Goal: Task Accomplishment & Management: Manage account settings

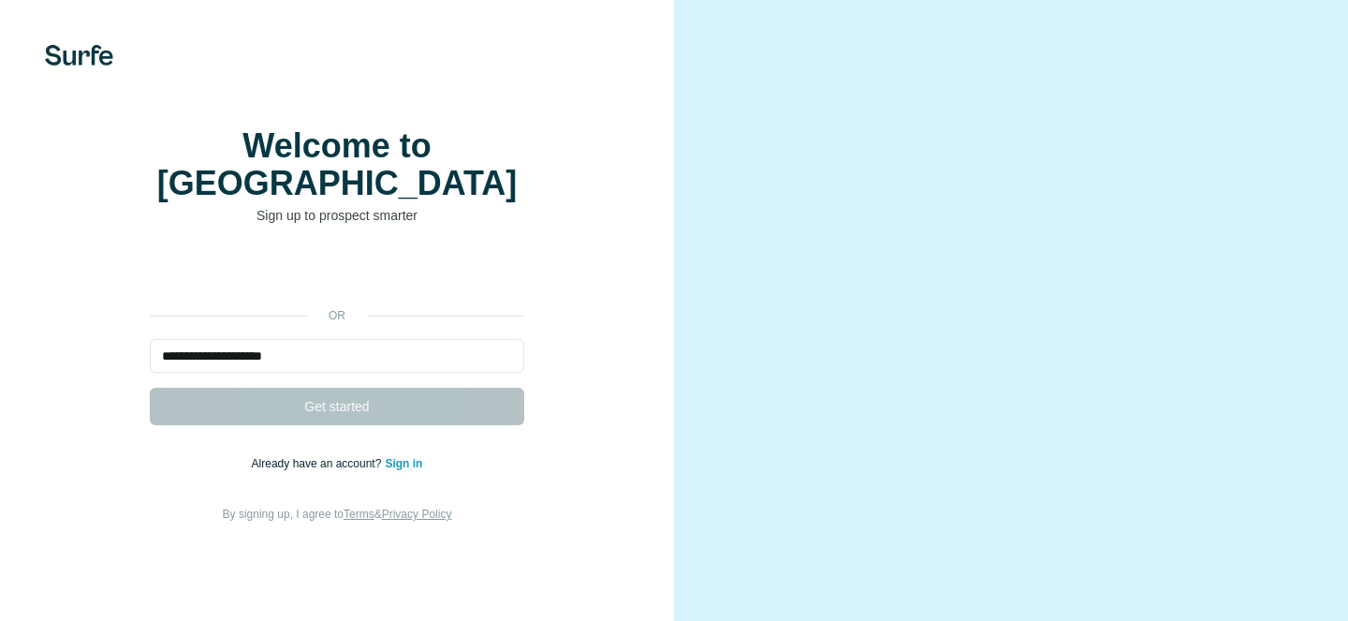
type input "**********"
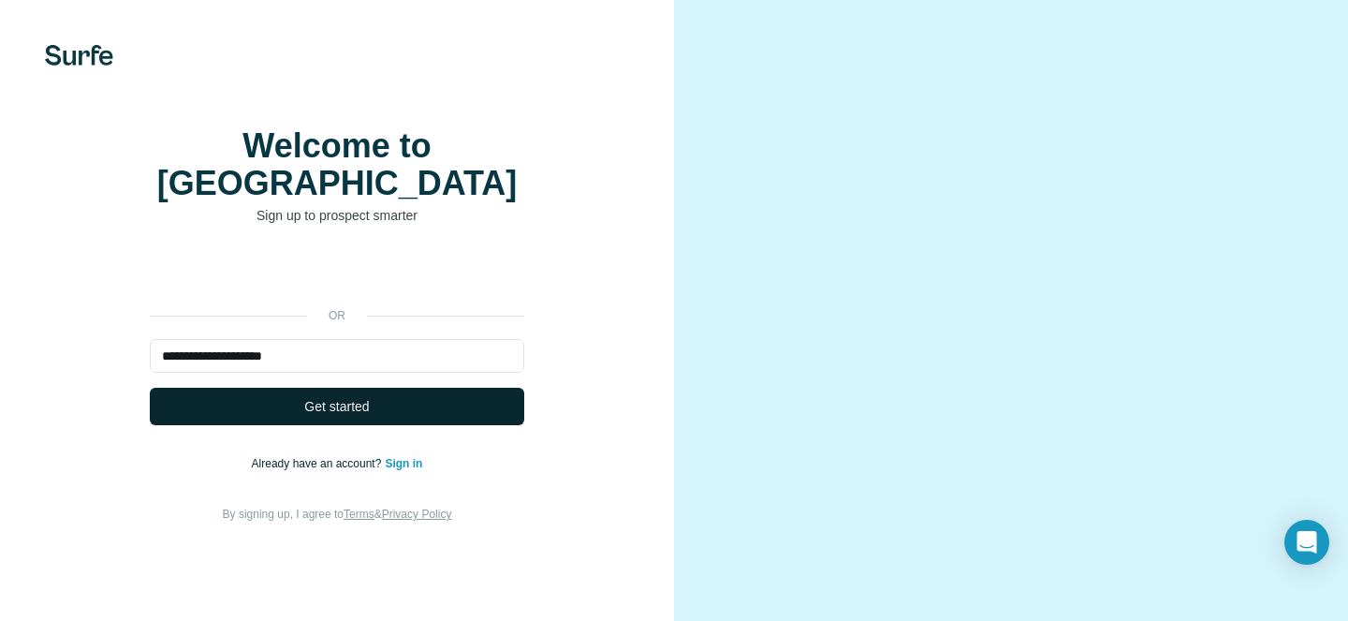
click at [413, 425] on button "Get started" at bounding box center [337, 406] width 375 height 37
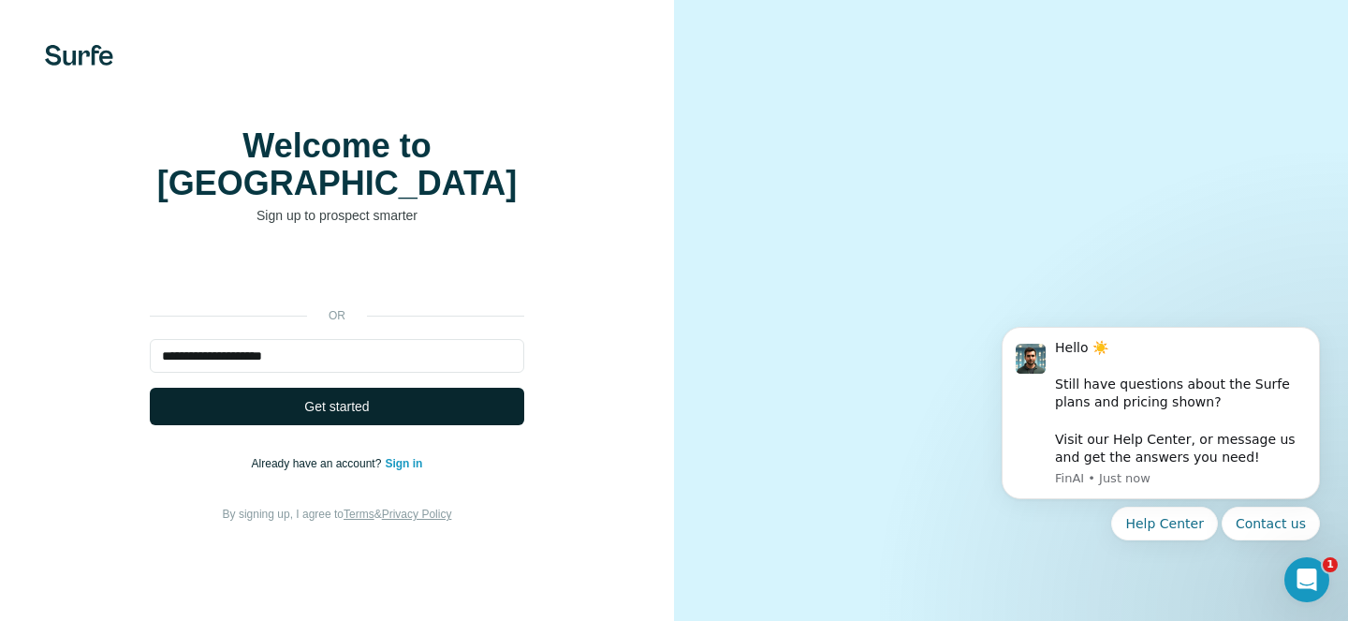
click at [453, 425] on button "Get started" at bounding box center [337, 406] width 375 height 37
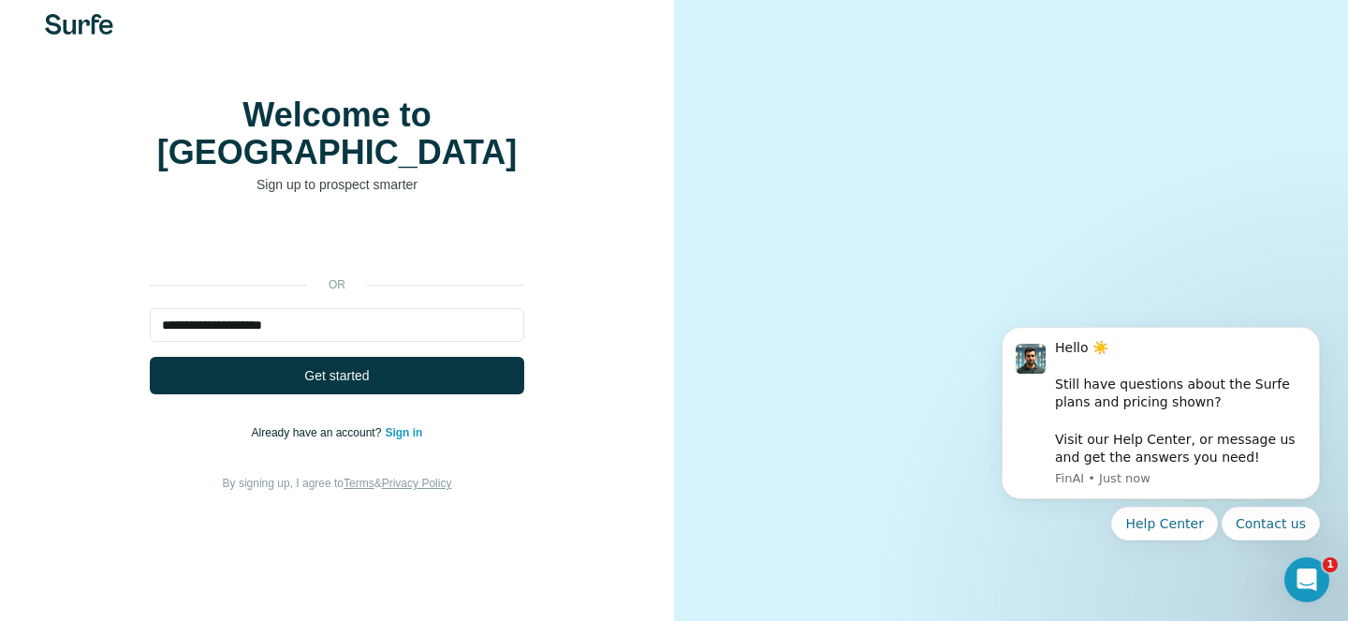
scroll to position [103, 0]
click at [345, 308] on form "**********" at bounding box center [337, 351] width 375 height 86
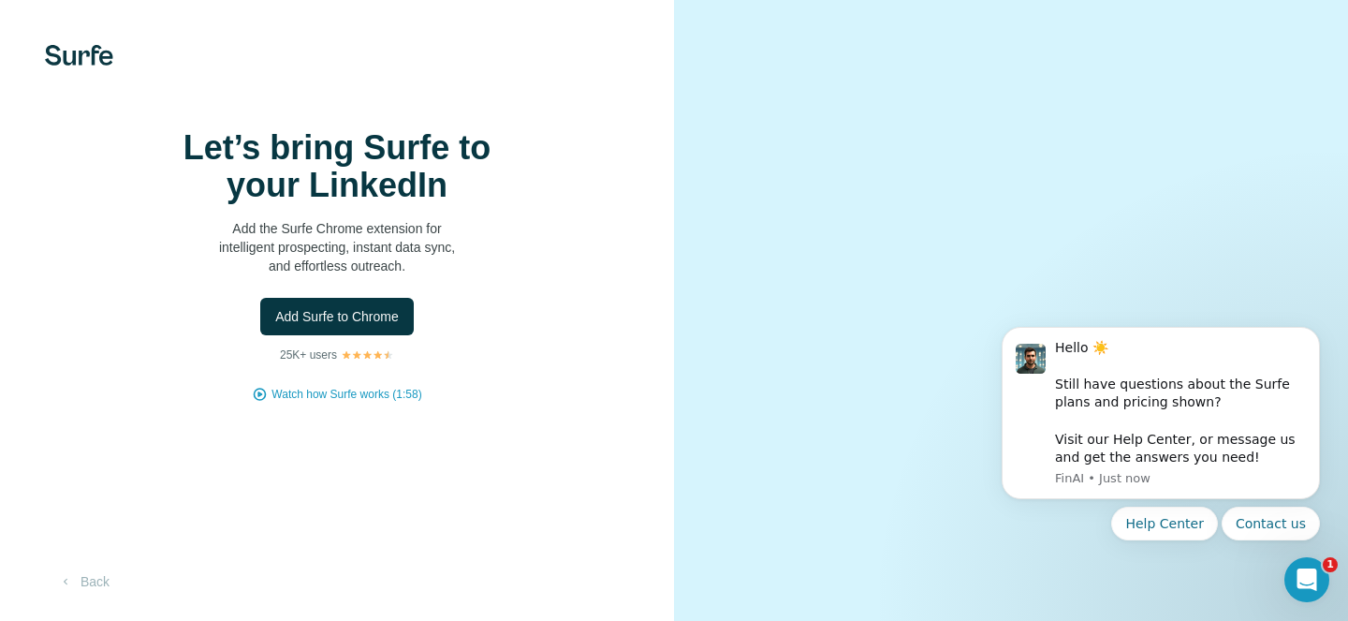
click at [345, 279] on div "Let’s bring Surfe to your LinkedIn Add the Surfe Chrome extension for intellige…" at bounding box center [336, 265] width 599 height 273
click at [367, 326] on span "Add Surfe to Chrome" at bounding box center [337, 316] width 124 height 19
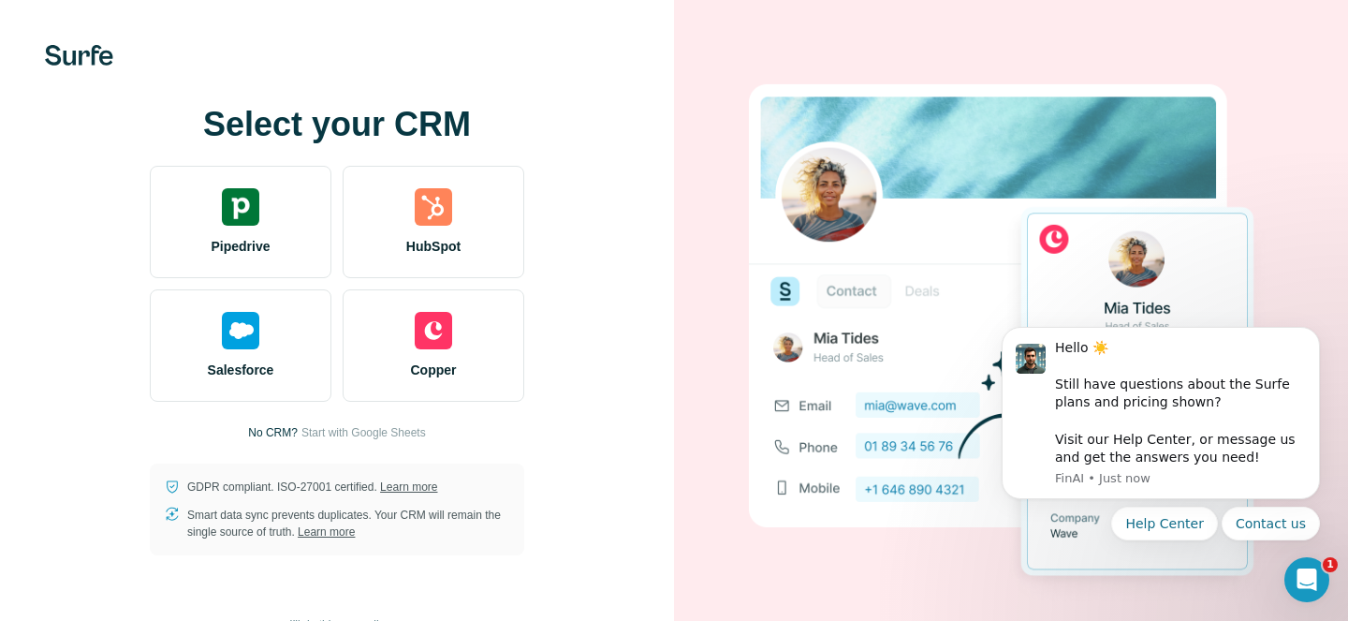
click at [378, 289] on div "Copper" at bounding box center [434, 345] width 182 height 112
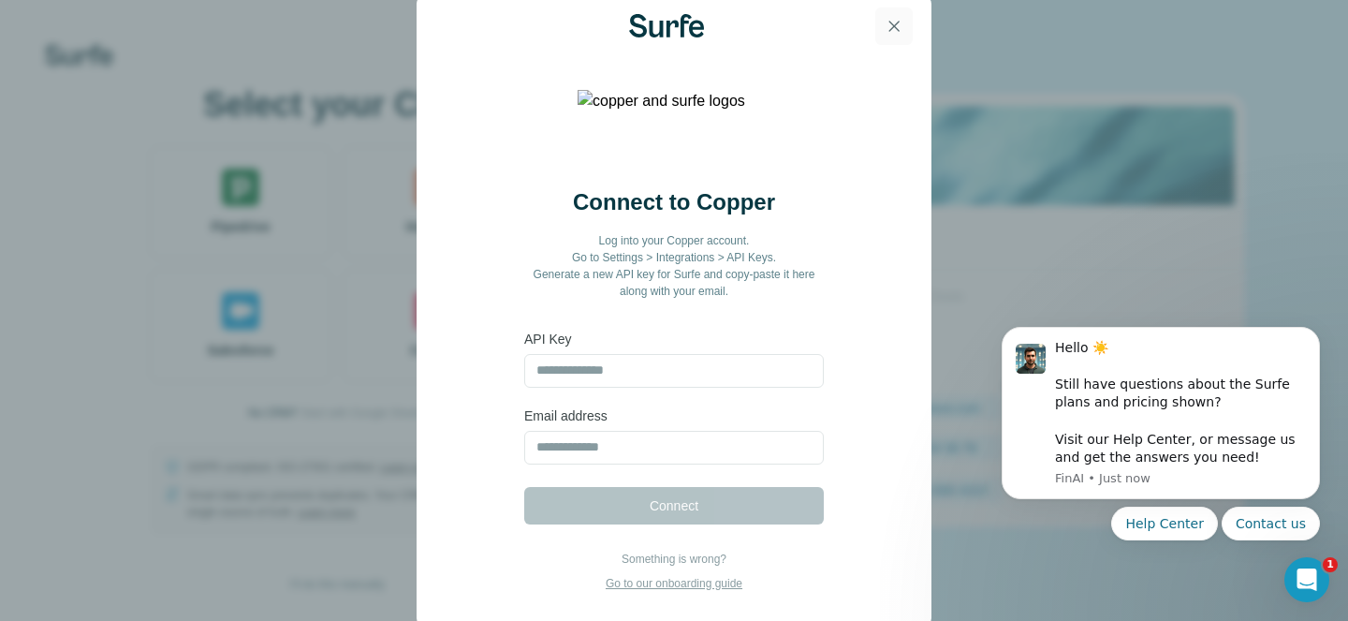
click at [895, 12] on button "button" at bounding box center [894, 25] width 37 height 37
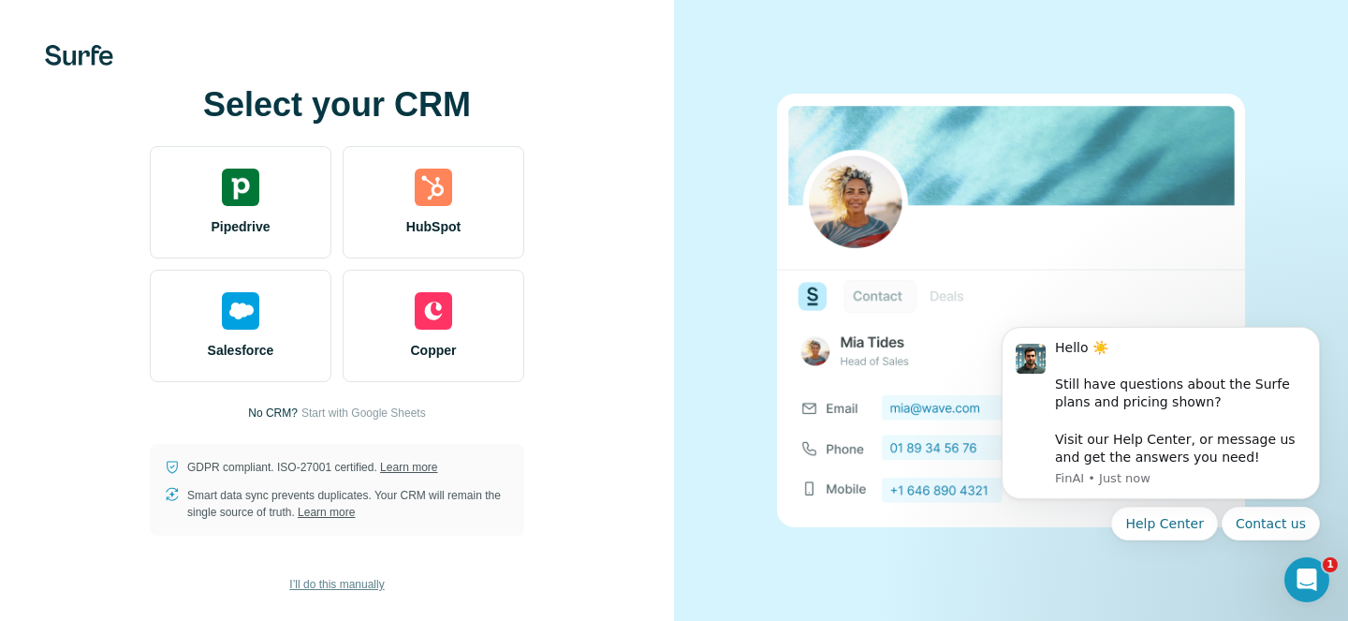
click at [318, 587] on span "I’ll do this manually" at bounding box center [336, 584] width 95 height 17
click at [266, 409] on p "No CRM?" at bounding box center [273, 413] width 50 height 17
click at [343, 409] on span "Start with Google Sheets" at bounding box center [364, 413] width 125 height 17
click at [390, 417] on span "Start with Google Sheets" at bounding box center [364, 413] width 125 height 17
click at [338, 581] on span "I’ll do this manually" at bounding box center [336, 584] width 95 height 17
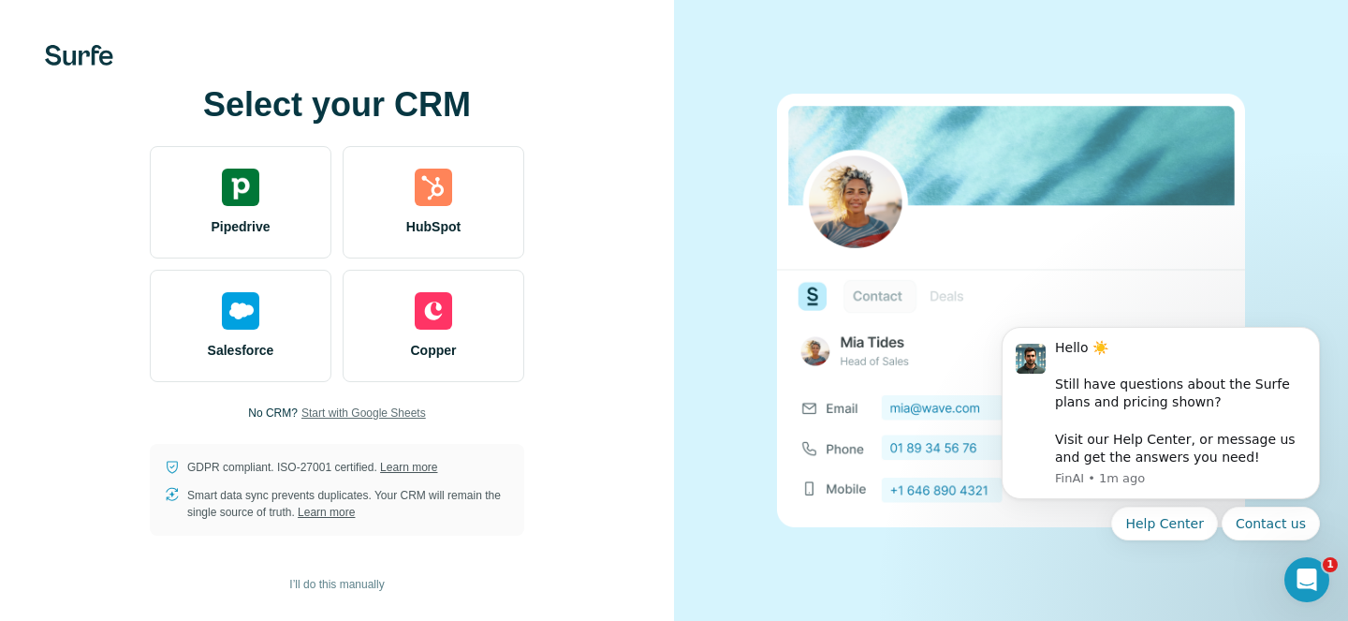
click at [388, 415] on span "Start with Google Sheets" at bounding box center [364, 413] width 125 height 17
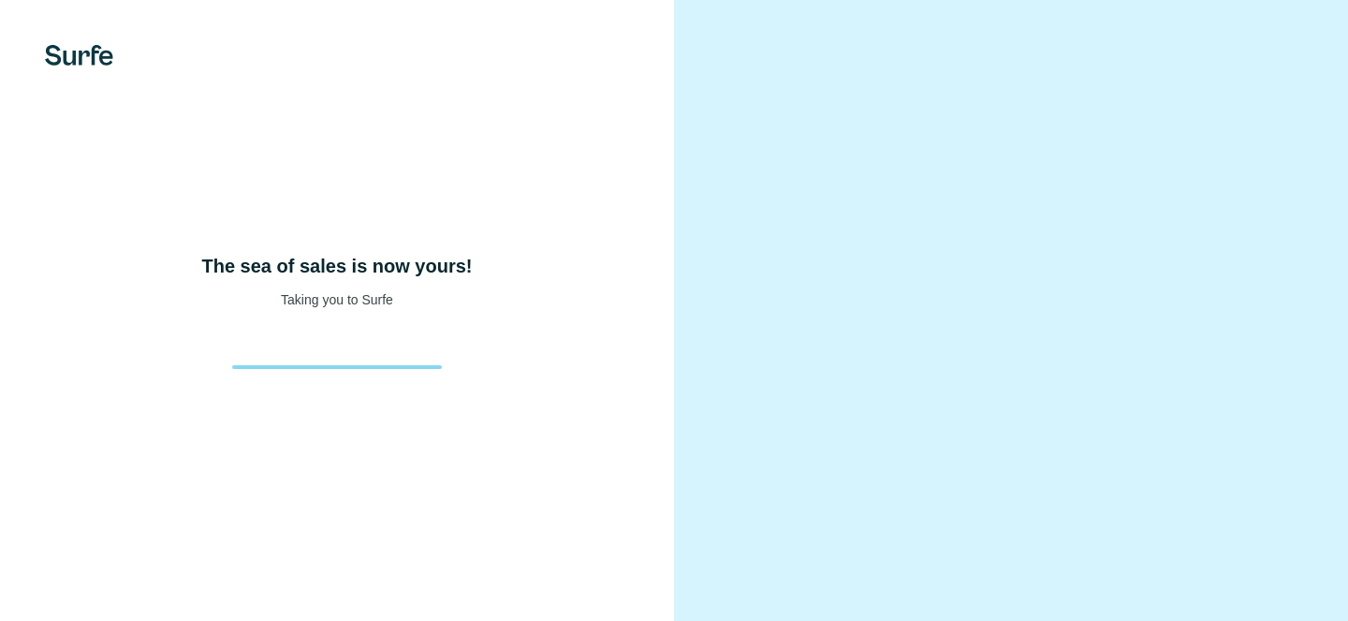
scroll to position [105, 0]
click at [405, 331] on div at bounding box center [337, 349] width 240 height 37
click at [293, 290] on p "Taking you to Surfe" at bounding box center [337, 299] width 112 height 19
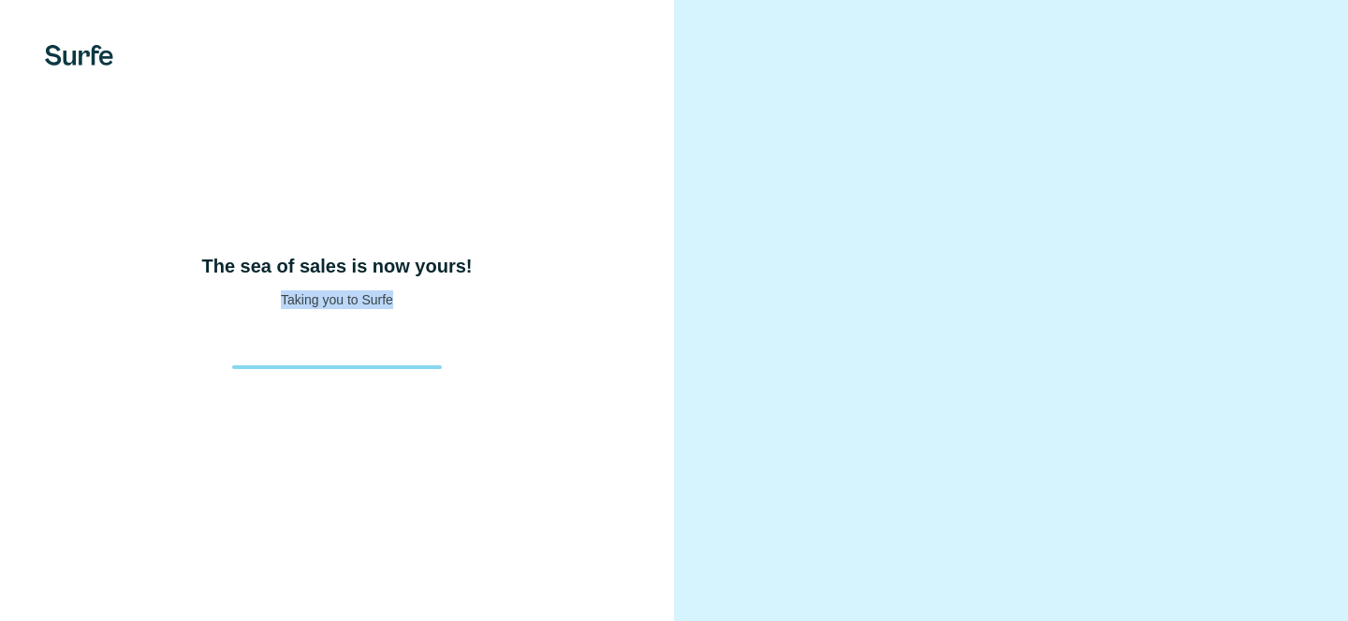
click at [459, 375] on div "The sea of sales is now yours! Taking you to Surfe" at bounding box center [337, 310] width 674 height 621
click at [164, 110] on div "The sea of sales is now yours! Taking you to Surfe" at bounding box center [337, 310] width 674 height 621
click at [419, 289] on div "The sea of sales is now yours! Taking you to Surfe" at bounding box center [337, 310] width 674 height 621
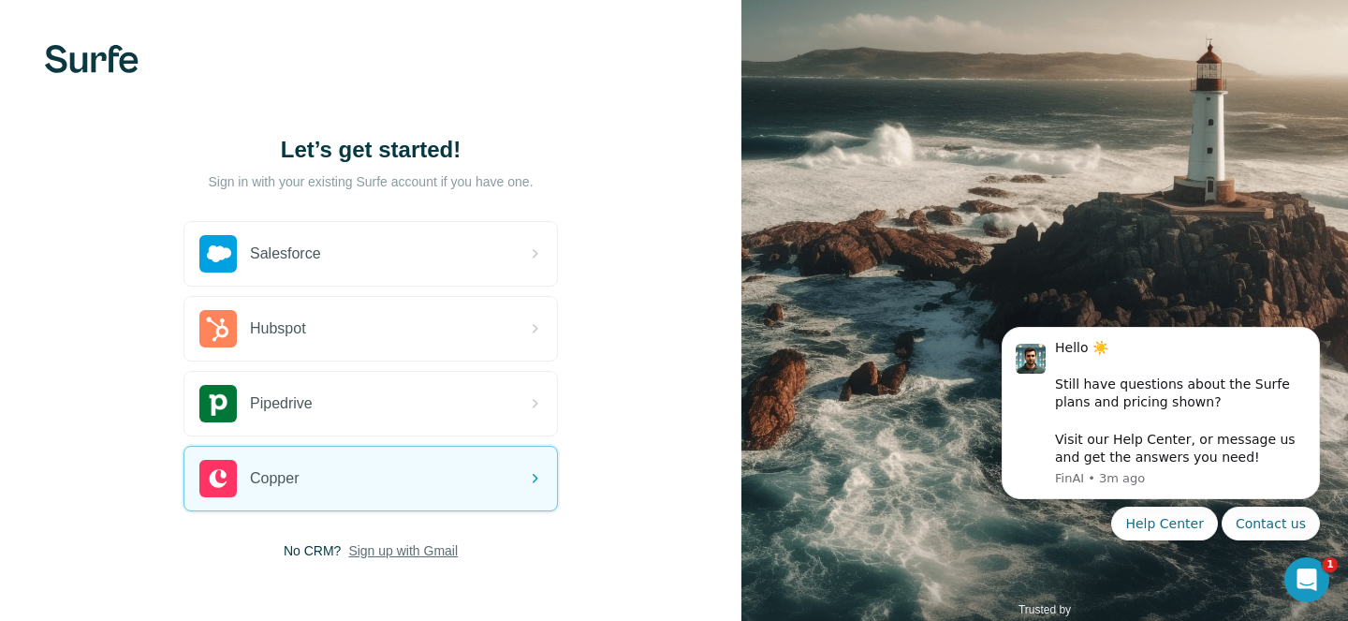
click at [407, 551] on span "Sign up with Gmail" at bounding box center [403, 550] width 110 height 19
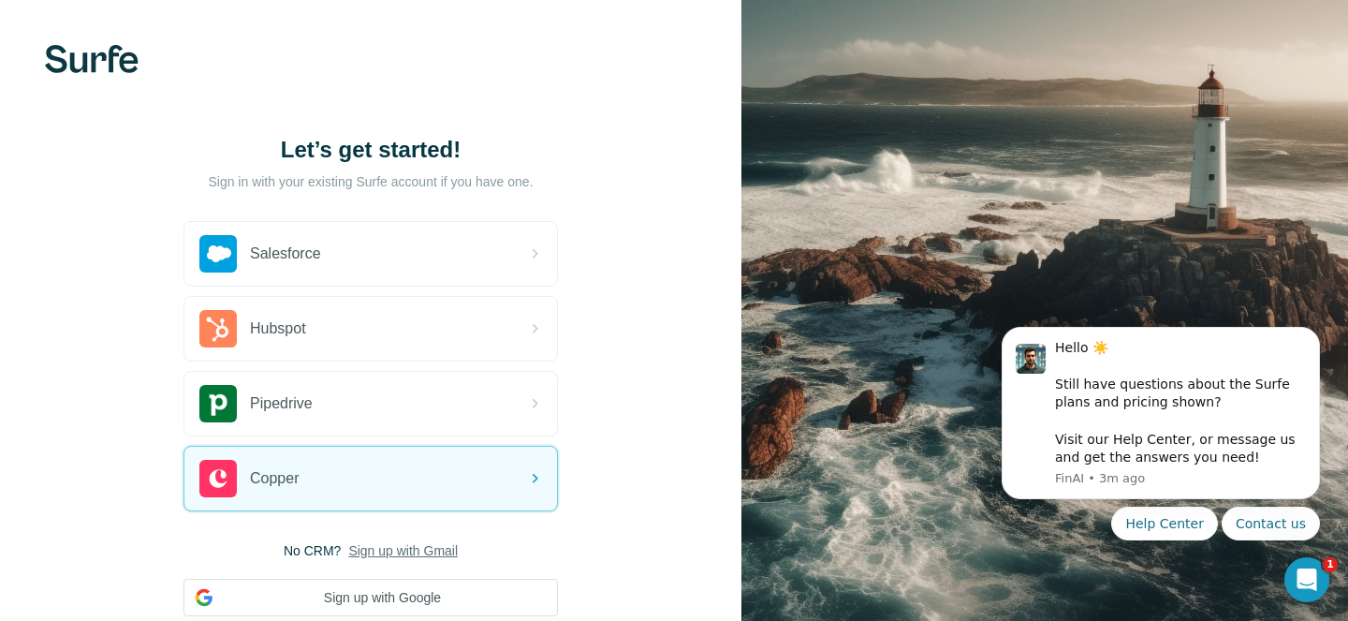
scroll to position [130, 0]
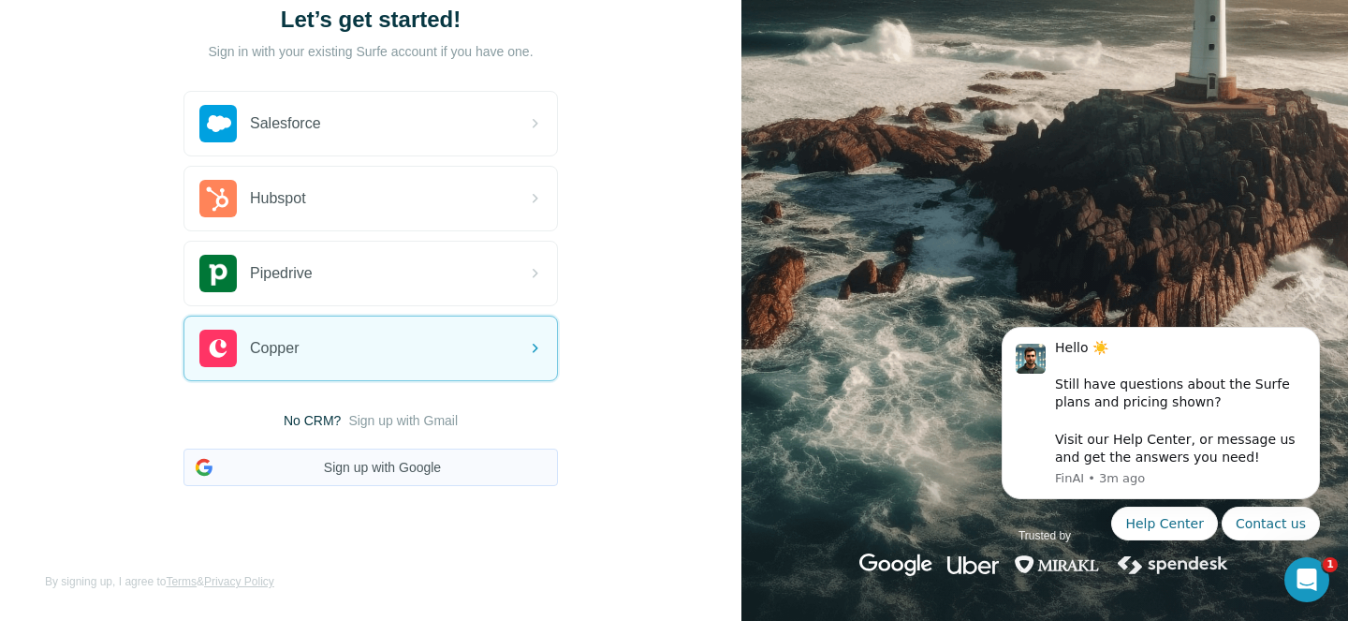
click at [421, 463] on button "Sign up with Google" at bounding box center [371, 467] width 375 height 37
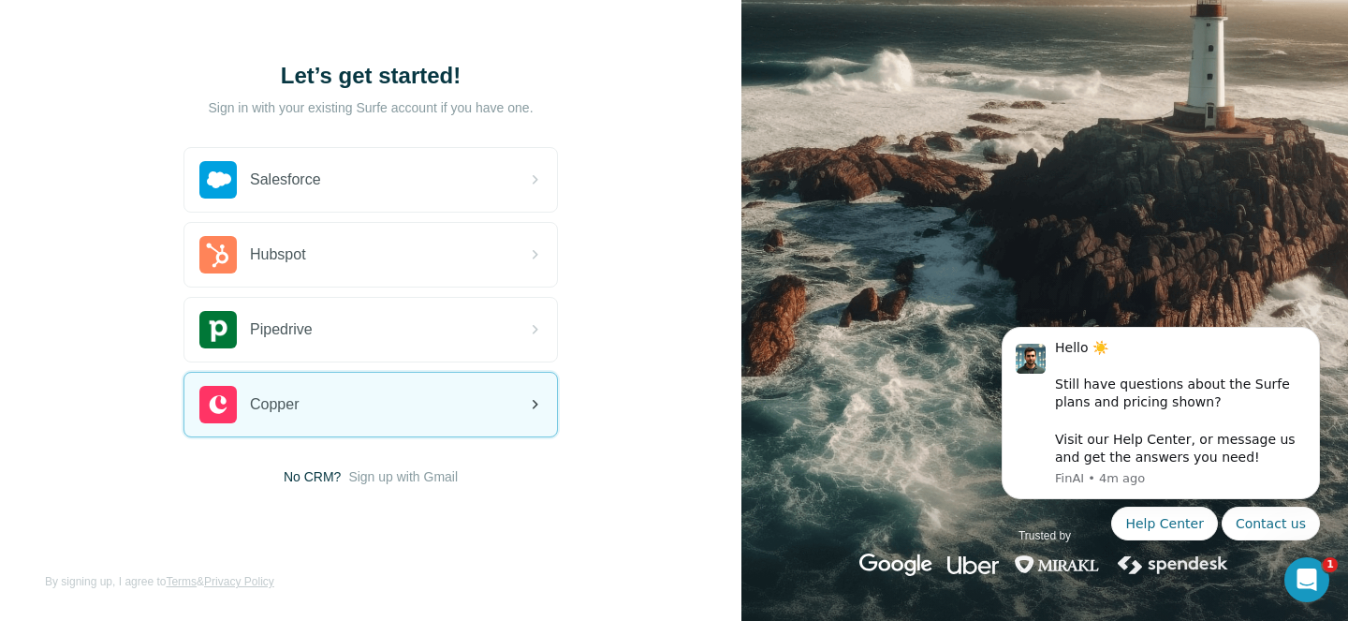
click at [428, 417] on div "Copper" at bounding box center [370, 405] width 373 height 64
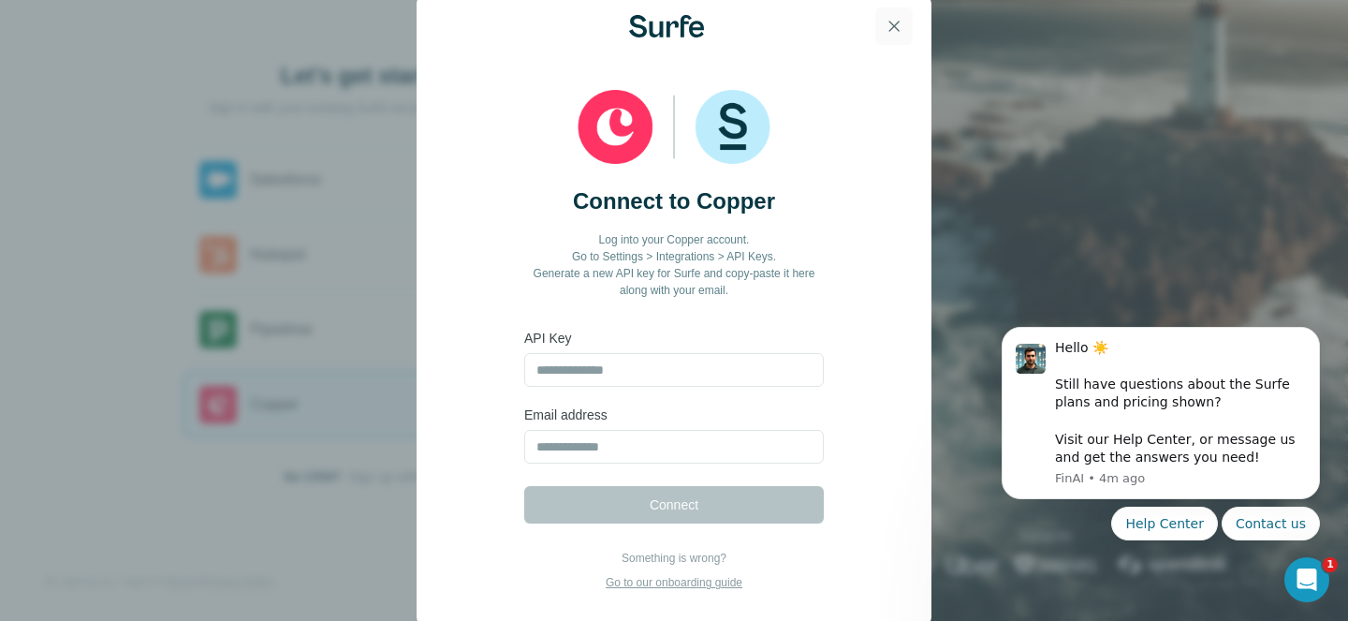
click at [897, 17] on icon "button" at bounding box center [894, 26] width 19 height 19
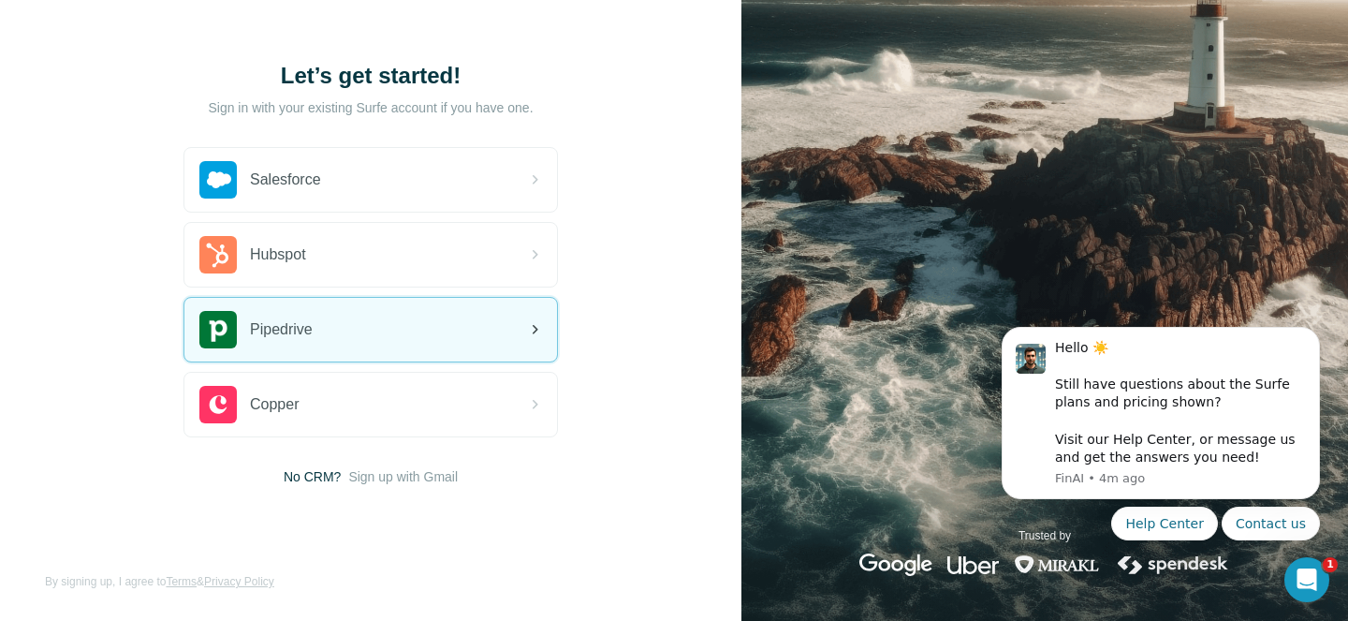
click at [263, 336] on span "Pipedrive" at bounding box center [281, 329] width 63 height 22
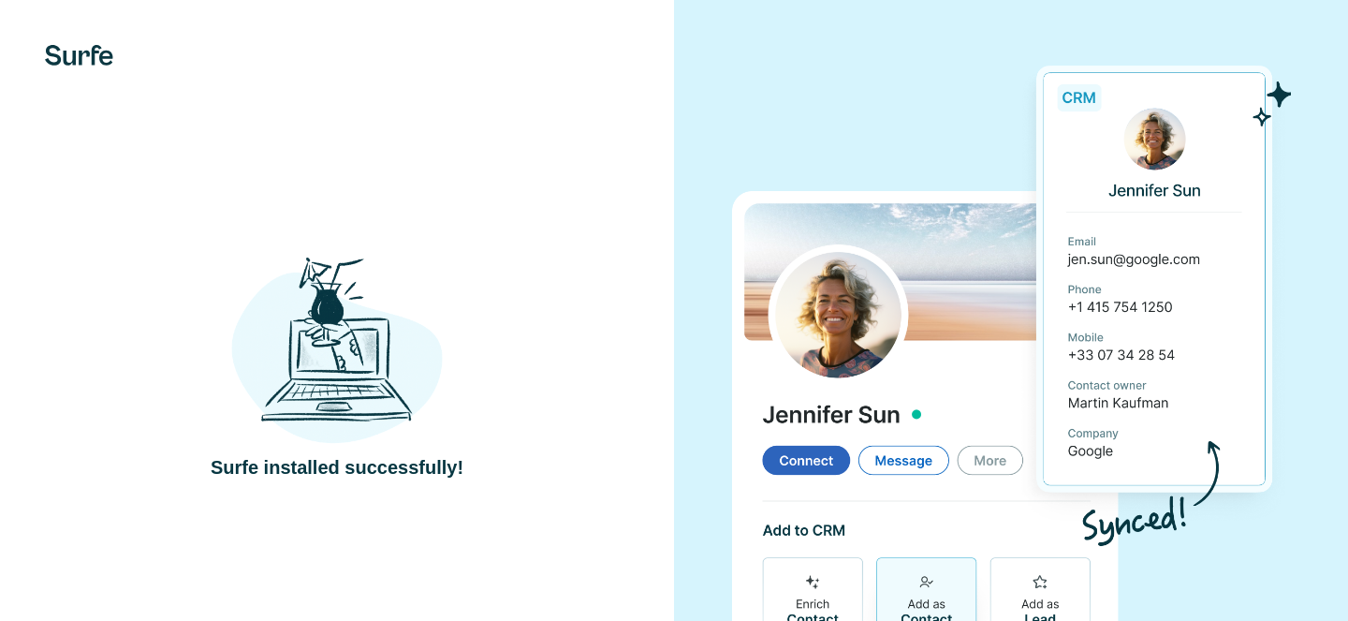
click at [467, 315] on div "Surfe installed successfully!" at bounding box center [336, 365] width 599 height 229
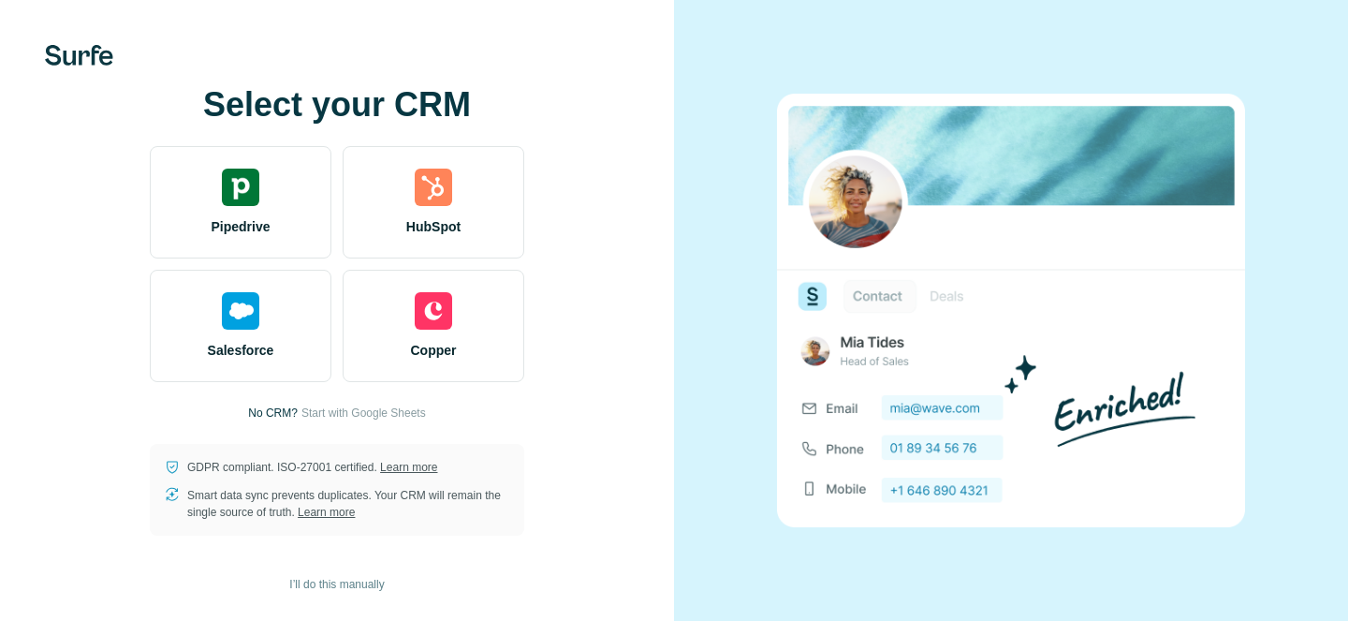
drag, startPoint x: 393, startPoint y: 414, endPoint x: 587, endPoint y: 435, distance: 195.0
click at [587, 435] on div "Select your CRM Pipedrive HubSpot Salesforce Copper No CRM? Start with Google S…" at bounding box center [336, 310] width 599 height 449
click at [355, 583] on span "I’ll do this manually" at bounding box center [336, 584] width 95 height 17
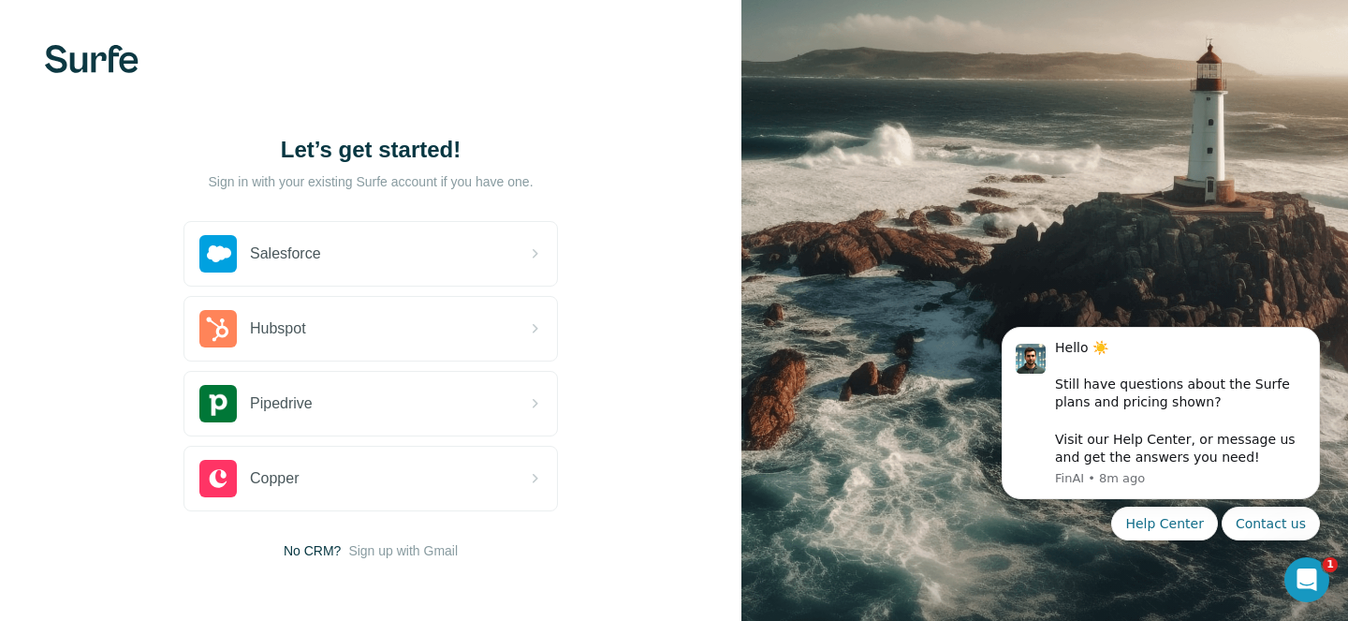
scroll to position [74, 0]
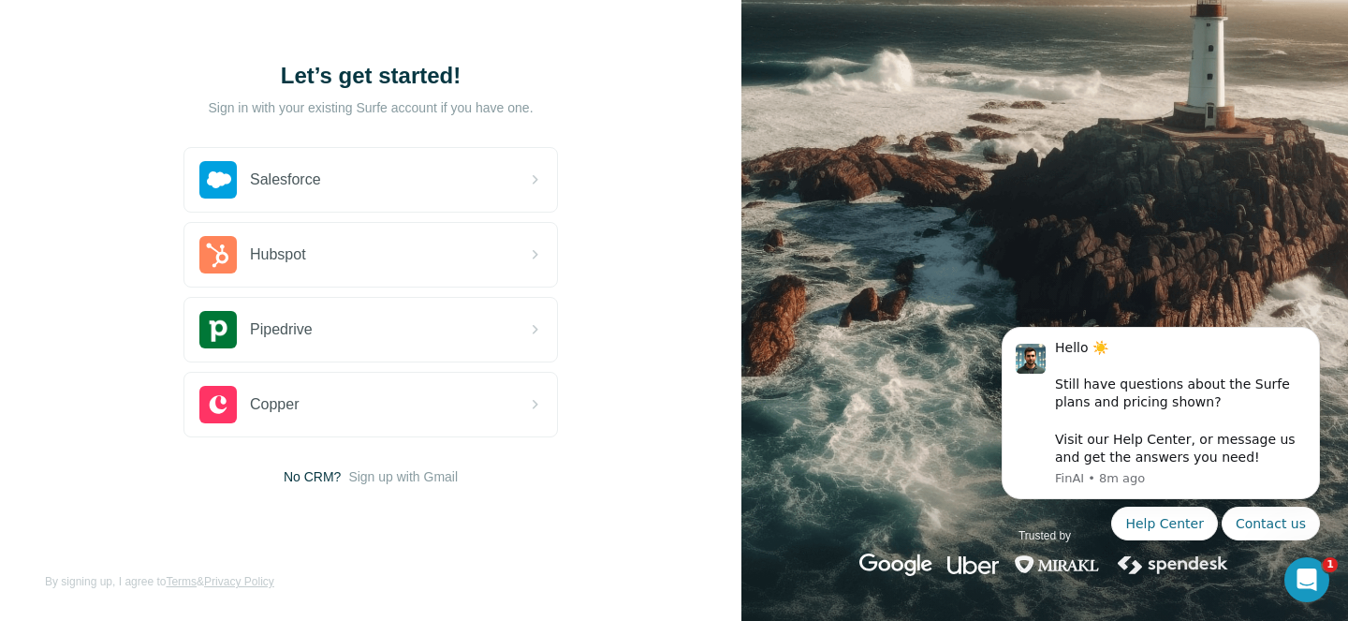
click at [689, 246] on div "Let’s get started! Sign in with your existing Surfe account if you have one. Sa…" at bounding box center [371, 273] width 742 height 695
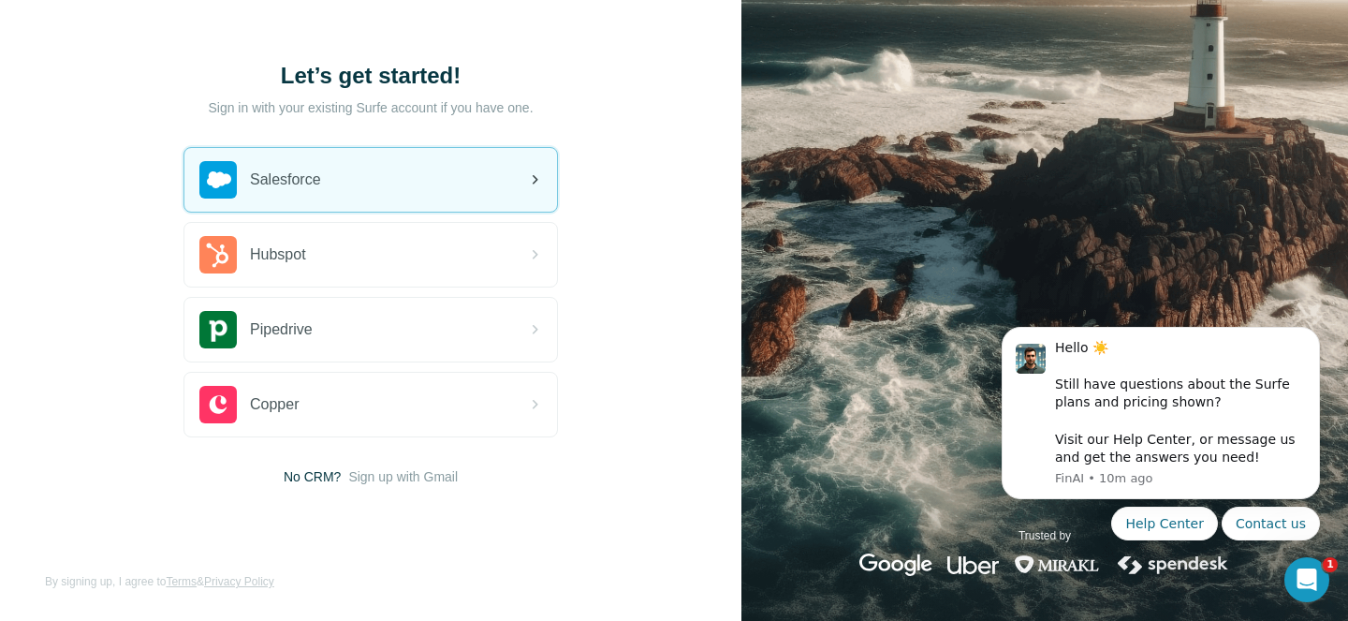
click at [376, 204] on div "Salesforce" at bounding box center [370, 180] width 373 height 64
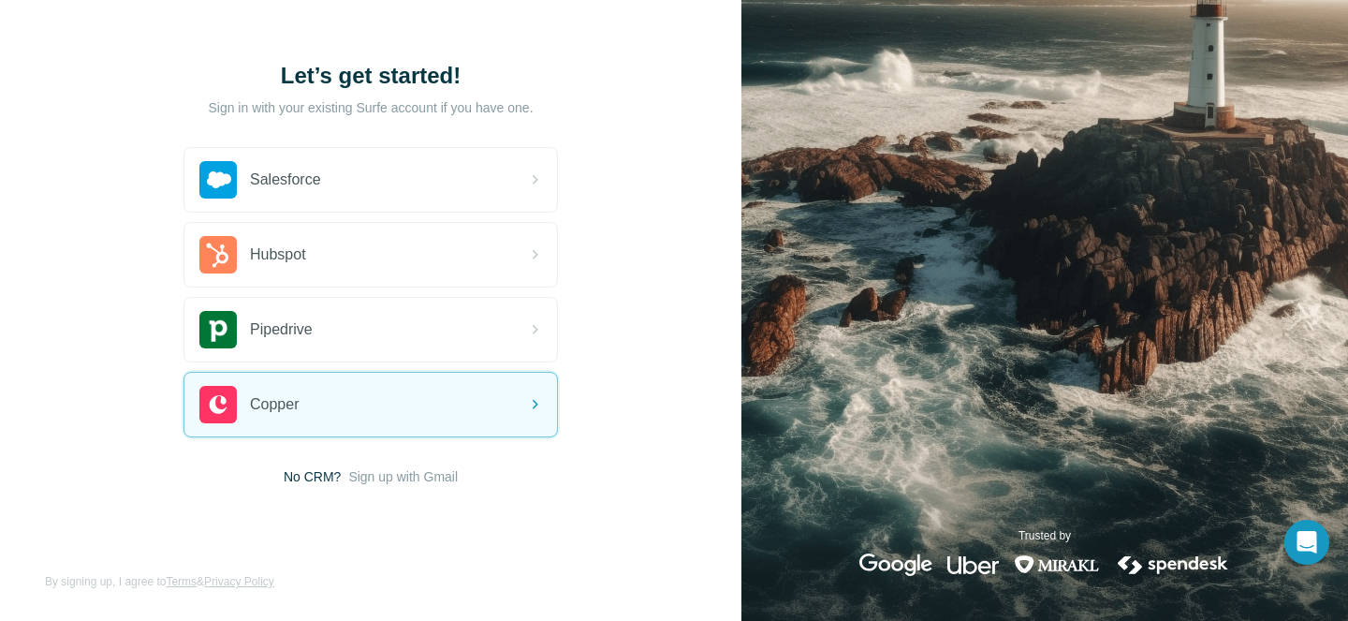
click at [311, 472] on span "No CRM?" at bounding box center [312, 476] width 57 height 19
click at [303, 473] on span "No CRM?" at bounding box center [312, 476] width 57 height 19
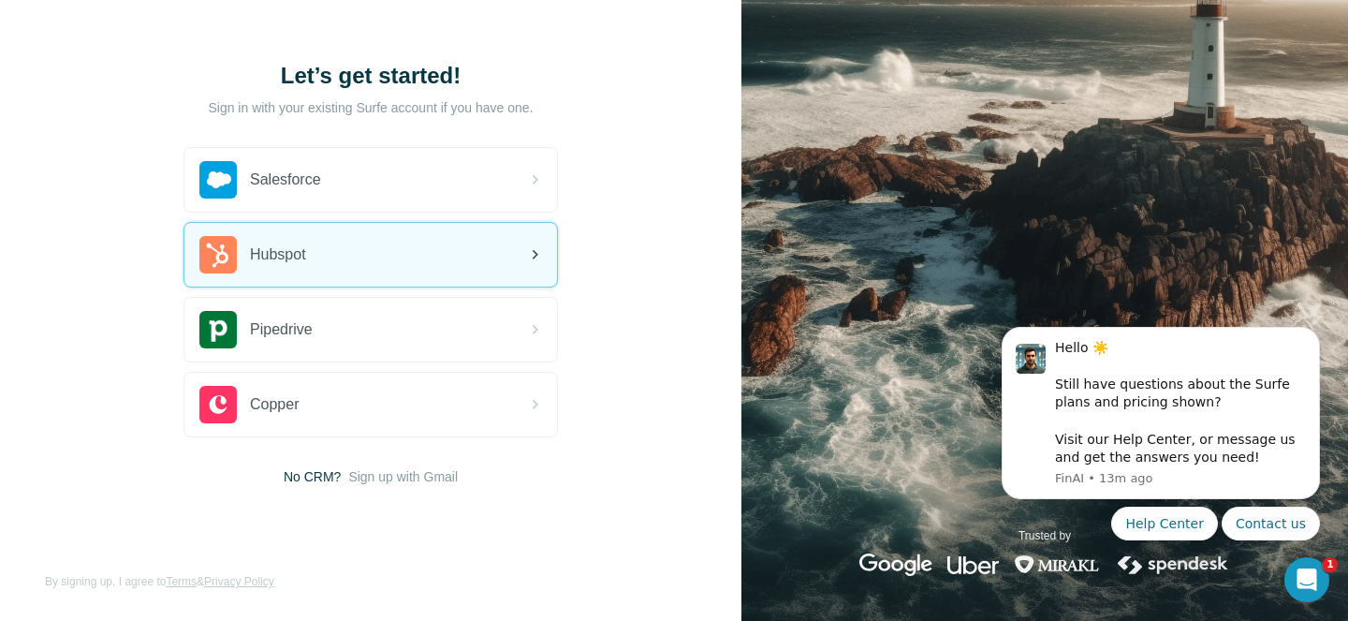
click at [373, 259] on div "Hubspot" at bounding box center [370, 255] width 373 height 64
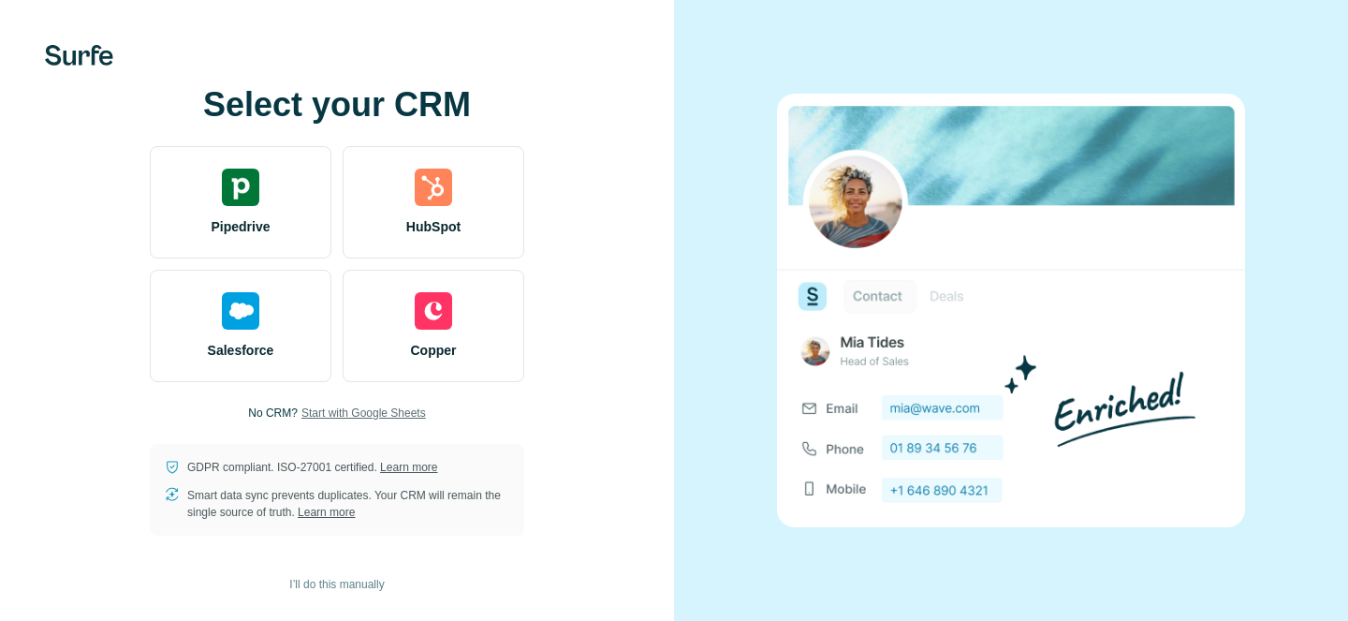
click at [392, 410] on span "Start with Google Sheets" at bounding box center [364, 413] width 125 height 17
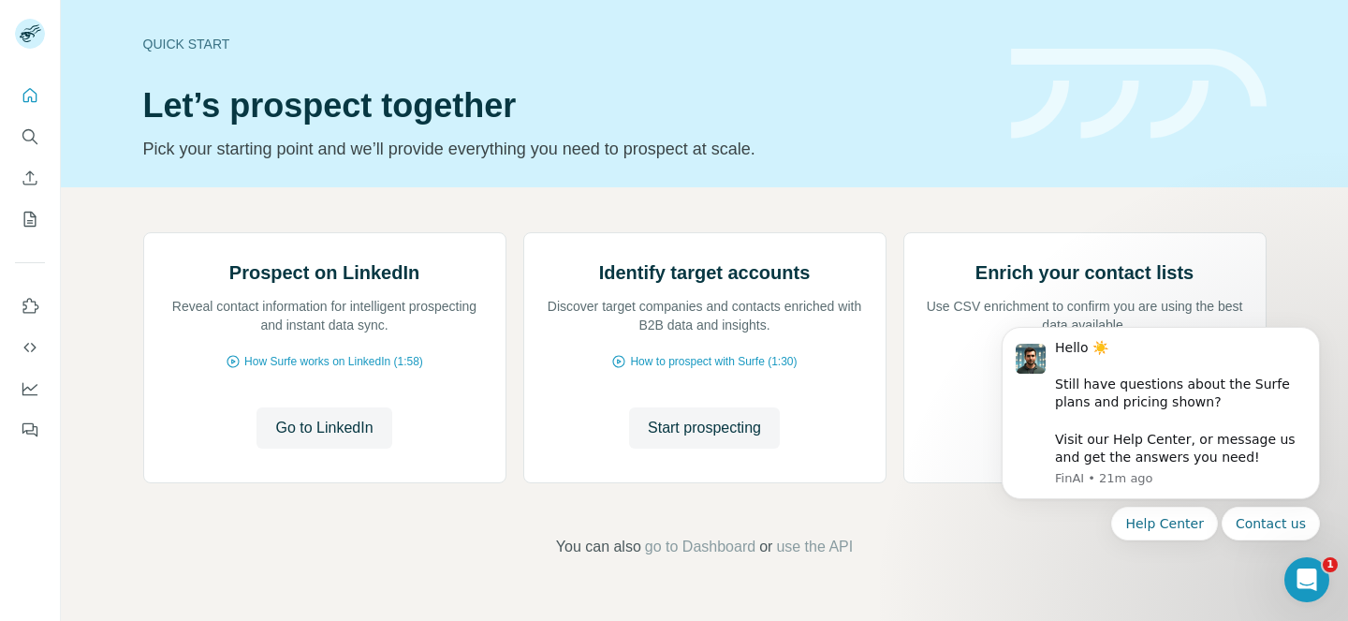
scroll to position [184, 0]
drag, startPoint x: 182, startPoint y: 320, endPoint x: 457, endPoint y: 353, distance: 277.2
click at [457, 353] on div "Prospect on LinkedIn Reveal contact information for intelligent prospecting and…" at bounding box center [324, 357] width 361 height 249
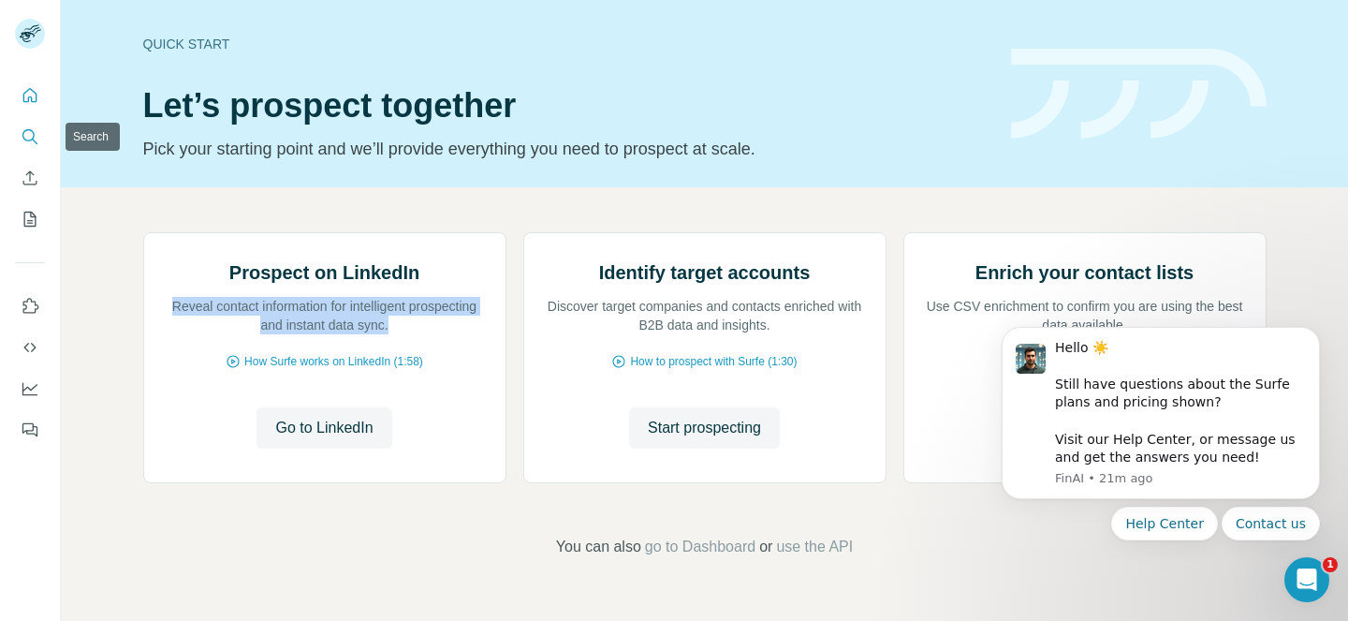
click at [27, 139] on icon "Search" at bounding box center [30, 136] width 19 height 19
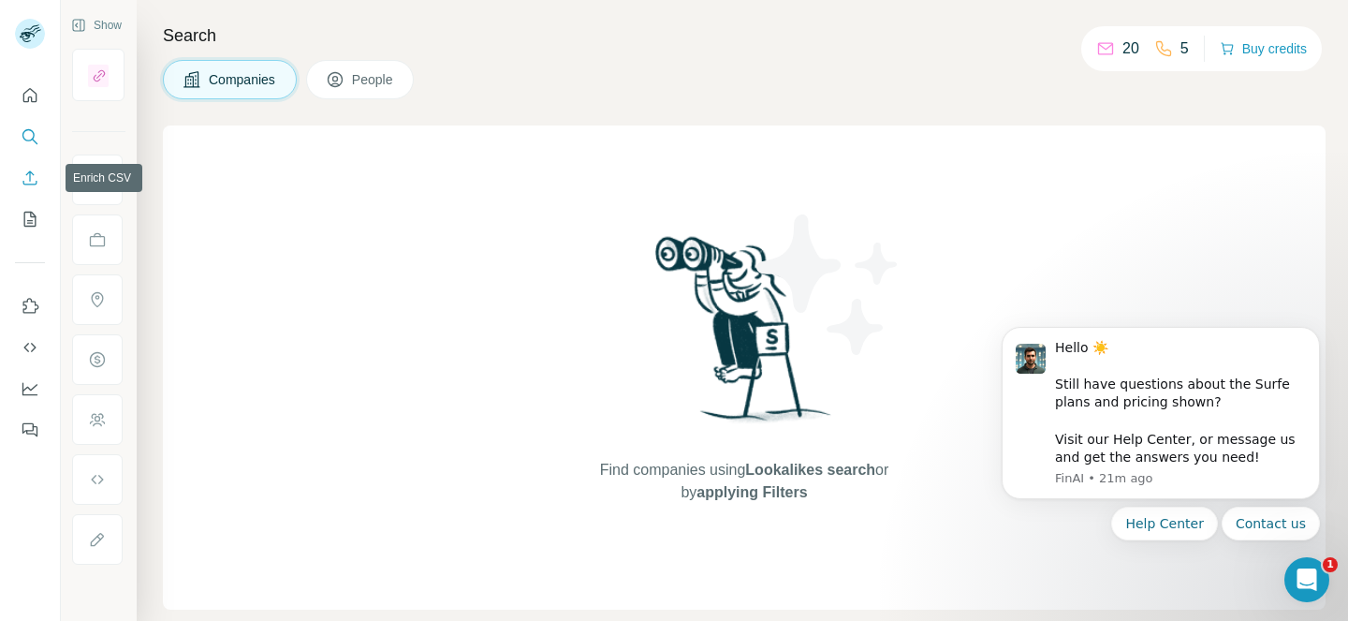
click at [30, 183] on icon "Enrich CSV" at bounding box center [30, 178] width 19 height 19
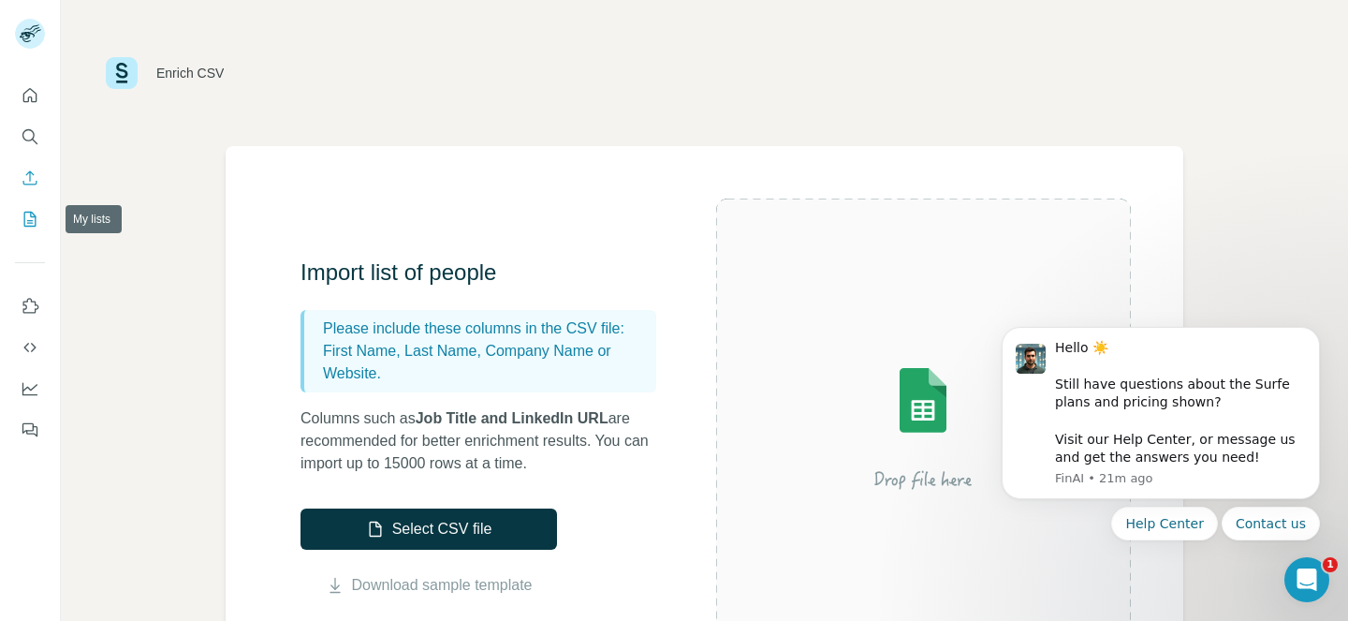
click at [34, 214] on icon "My lists" at bounding box center [30, 219] width 12 height 15
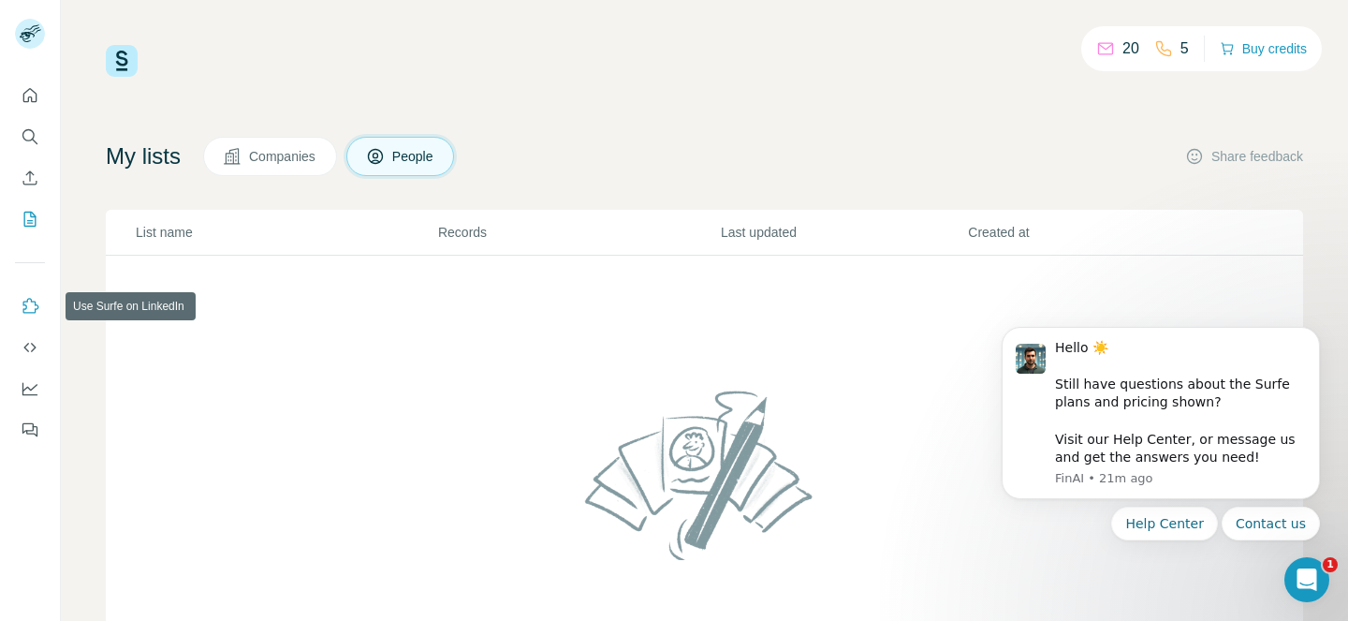
click at [35, 306] on icon "Use Surfe on LinkedIn" at bounding box center [30, 306] width 19 height 19
click at [1255, 62] on div "20 5 Buy credits" at bounding box center [1202, 48] width 241 height 45
click at [1241, 49] on button "Buy credits" at bounding box center [1263, 49] width 87 height 26
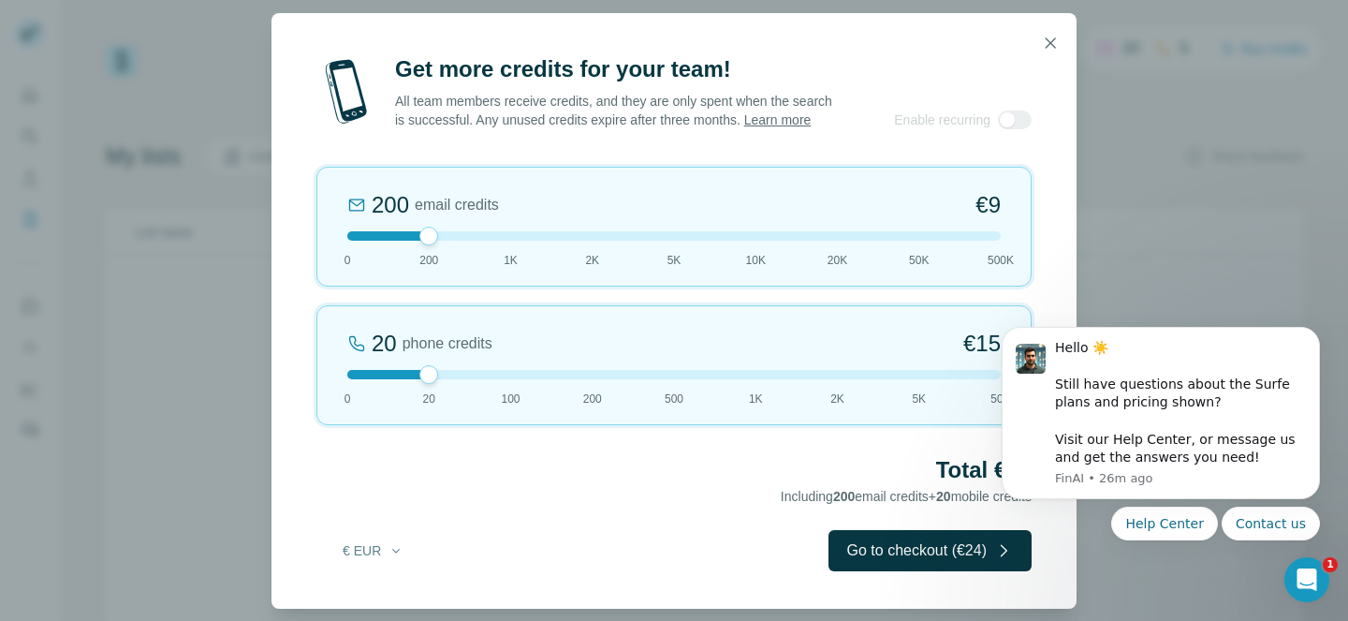
click at [1001, 258] on div "200 email credits €9 0 200 1K 2K 5K 10K 20K 50K 500K" at bounding box center [673, 227] width 715 height 120
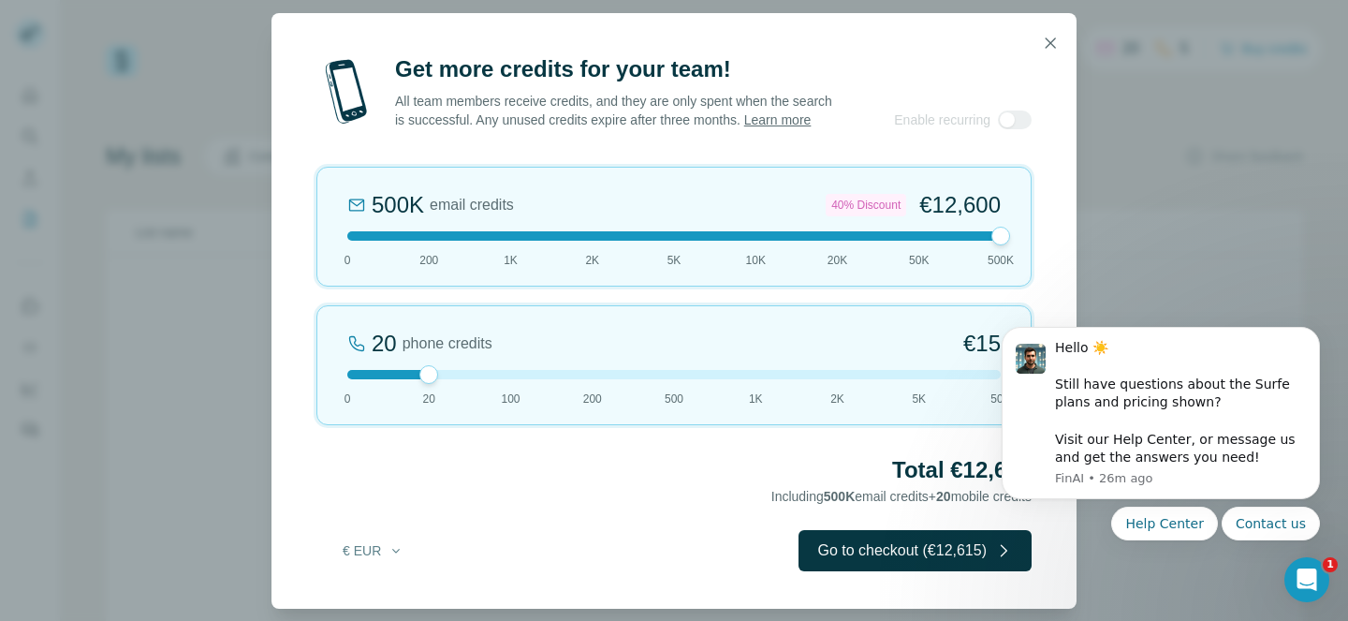
drag, startPoint x: 410, startPoint y: 387, endPoint x: 319, endPoint y: 390, distance: 90.9
click at [319, 390] on div "20 phone credits €15 0 20 100 200 500 1K 2K 5K 50K" at bounding box center [673, 365] width 715 height 120
click at [416, 241] on div at bounding box center [674, 235] width 654 height 9
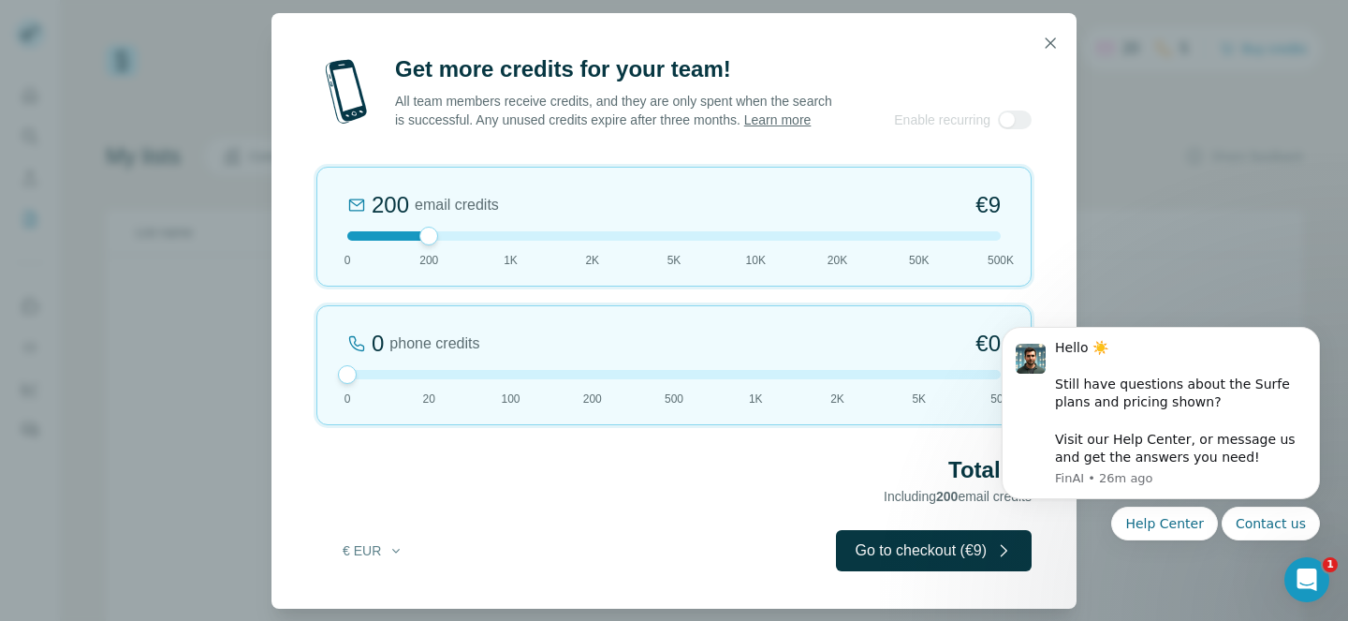
click at [503, 241] on div at bounding box center [674, 235] width 654 height 9
click at [645, 258] on div "1K email credits €42 0 200 1K 2K 5K 10K 20K 50K 500K" at bounding box center [673, 227] width 715 height 120
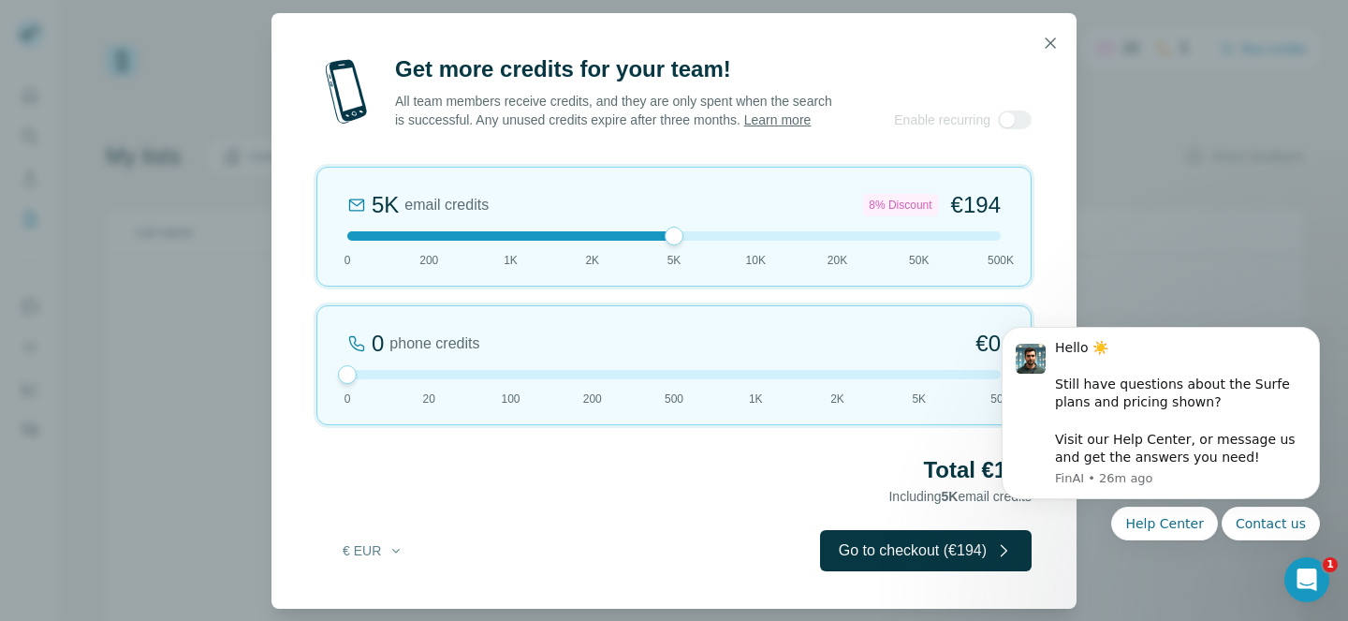
click at [760, 241] on div at bounding box center [674, 235] width 654 height 9
click at [902, 241] on div at bounding box center [674, 235] width 654 height 9
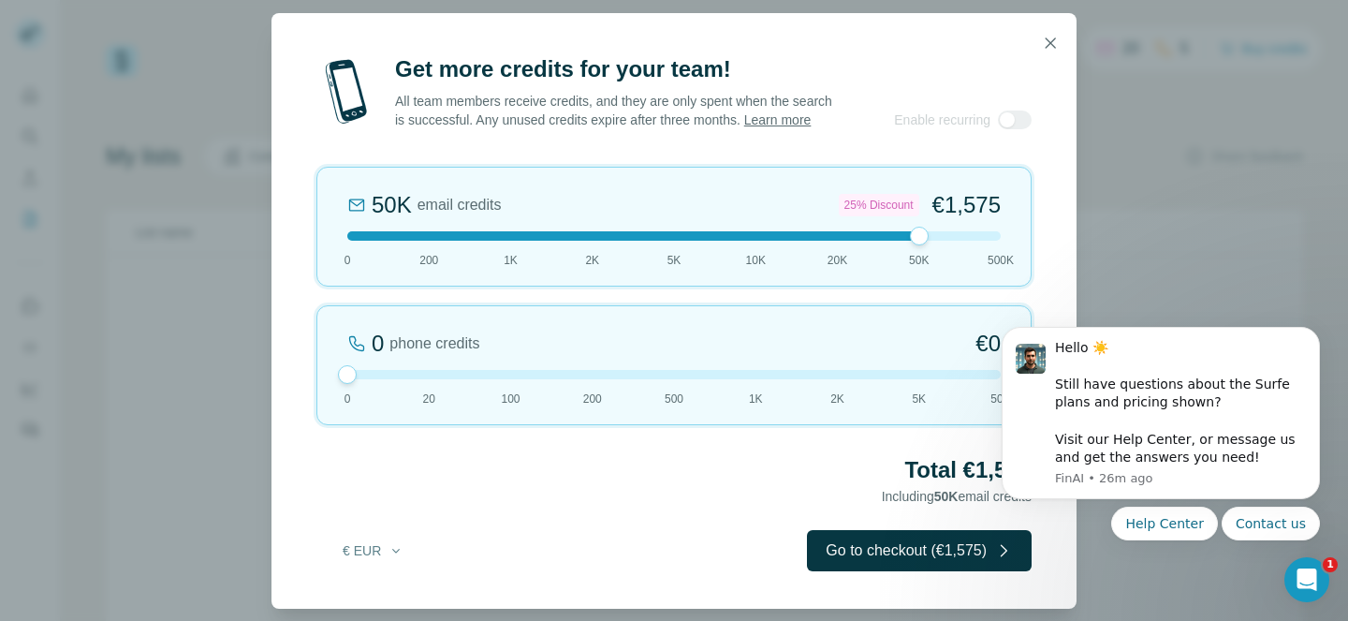
click at [958, 241] on div at bounding box center [674, 235] width 654 height 9
click at [1055, 34] on icon "button" at bounding box center [1050, 43] width 19 height 19
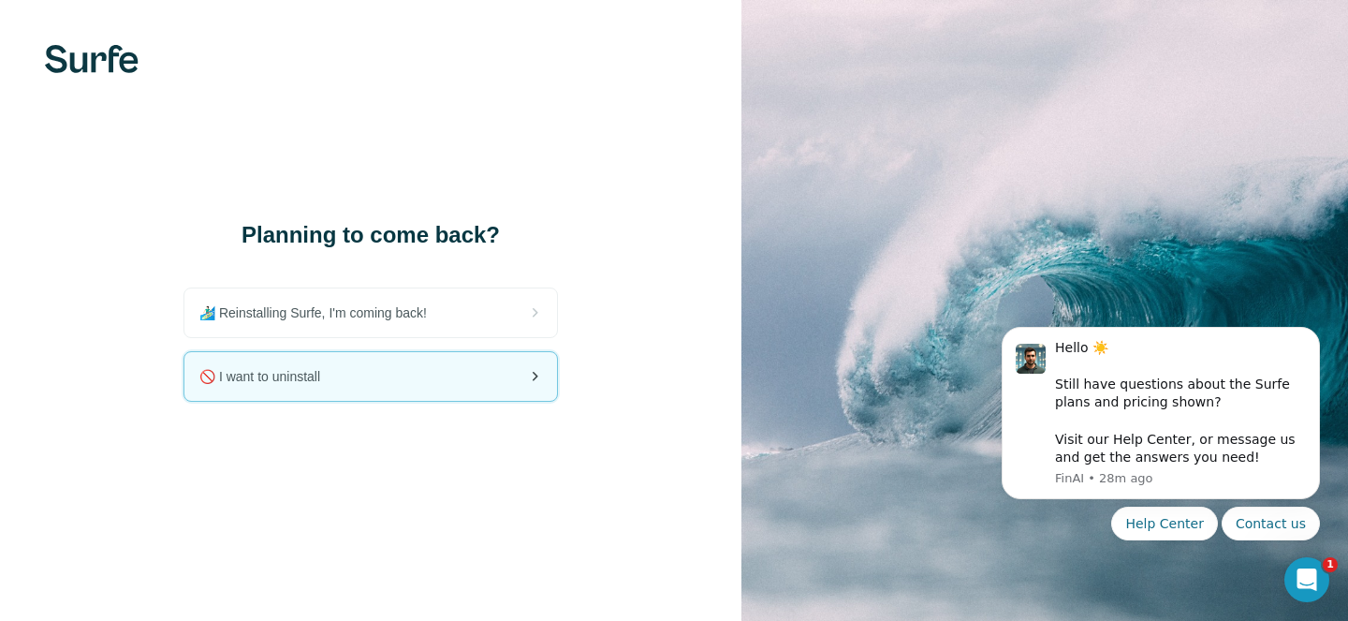
click at [371, 364] on div "🚫 I want to uninstall" at bounding box center [370, 376] width 373 height 49
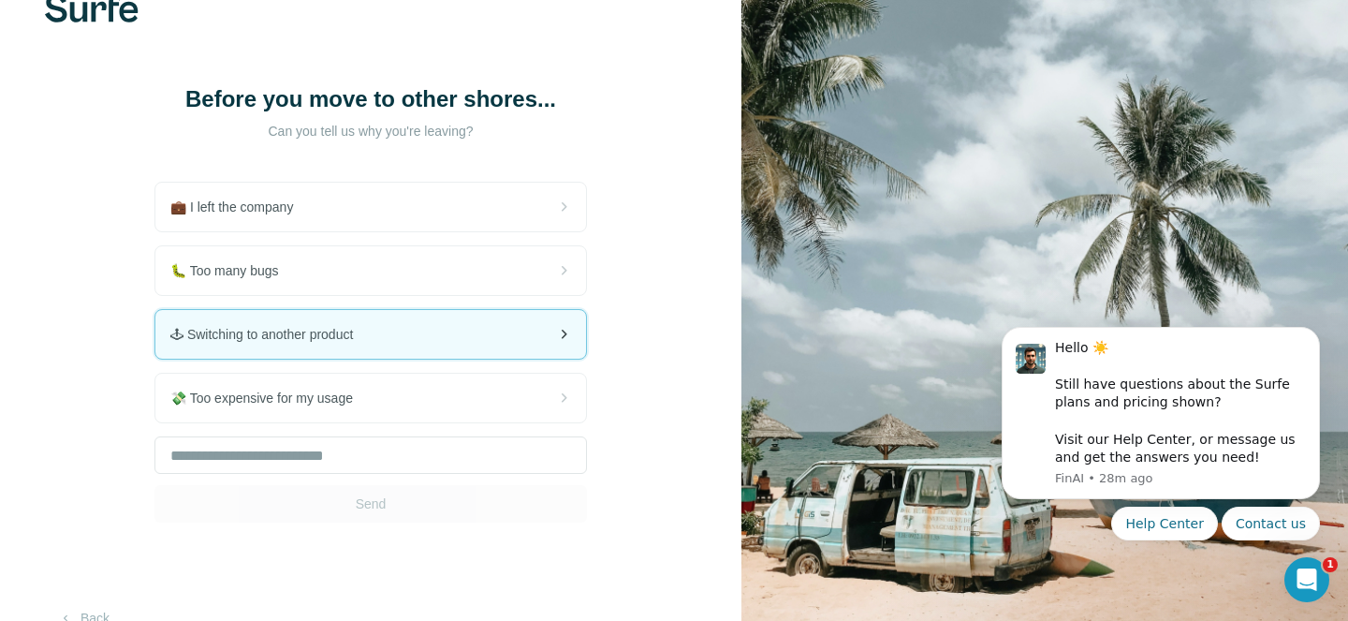
scroll to position [87, 0]
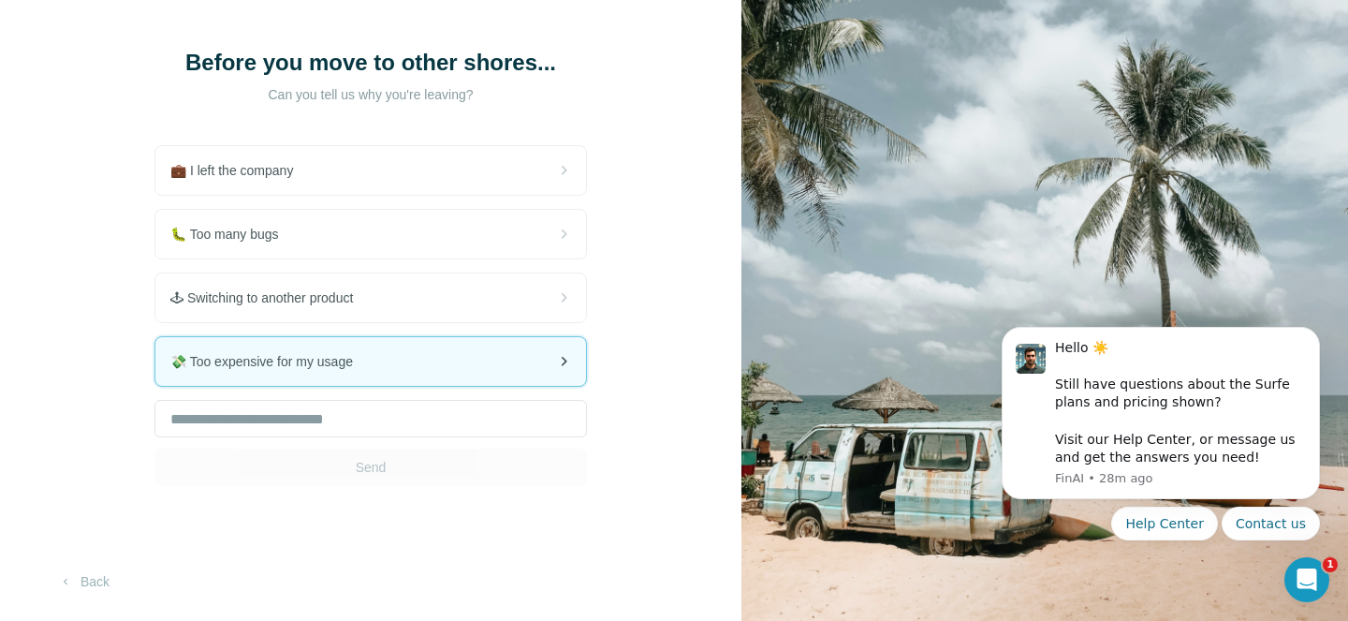
click at [317, 370] on span "💸 Too expensive for my usage" at bounding box center [269, 361] width 198 height 19
